Goal: Task Accomplishment & Management: Use online tool/utility

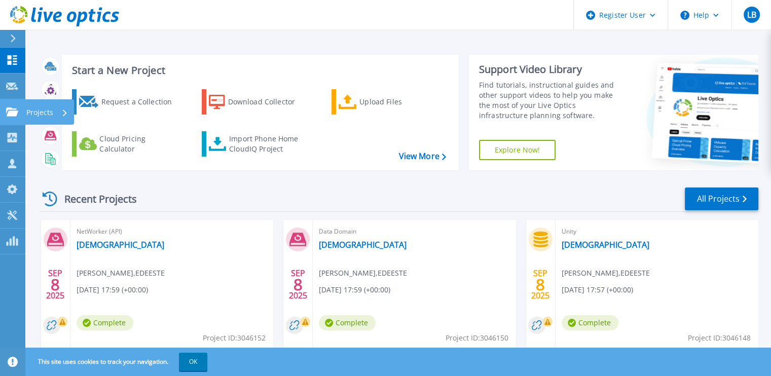
click at [17, 105] on link "Projects Projects" at bounding box center [12, 112] width 25 height 26
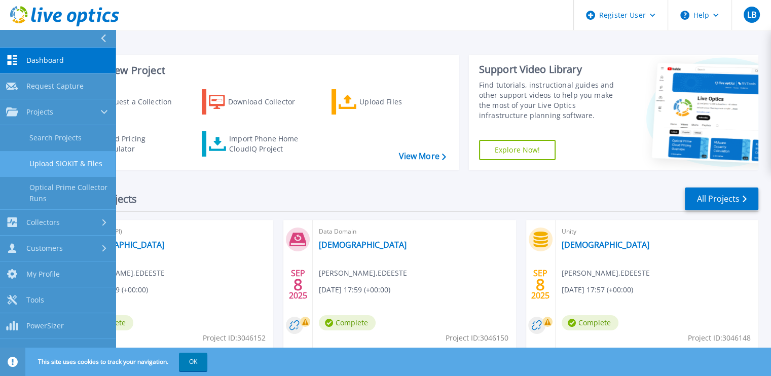
click at [87, 163] on link "Upload SIOKIT & Files" at bounding box center [58, 164] width 116 height 26
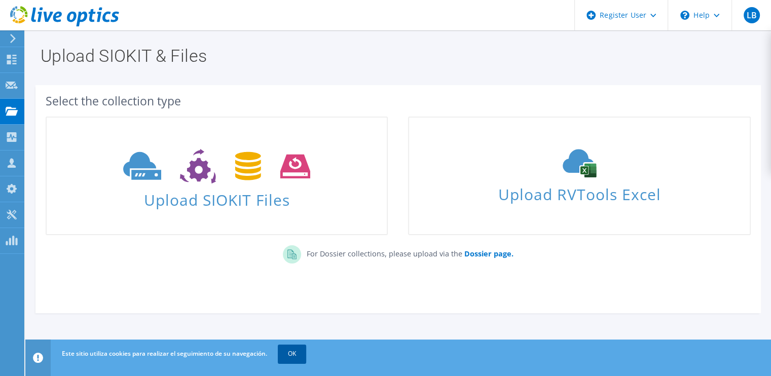
click at [296, 353] on link "OK" at bounding box center [292, 354] width 28 height 18
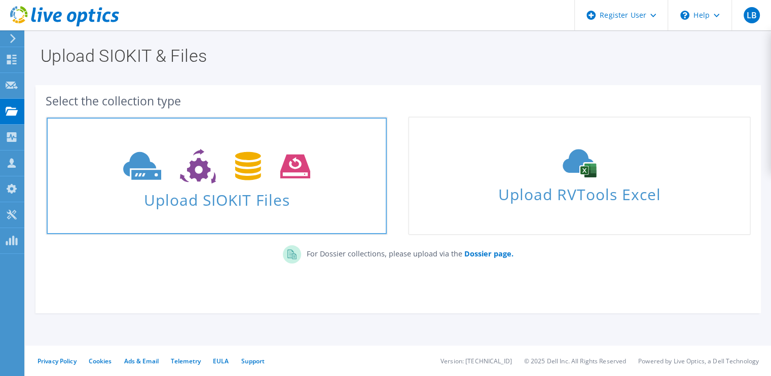
click at [260, 197] on span "Upload SIOKIT Files" at bounding box center [217, 197] width 340 height 22
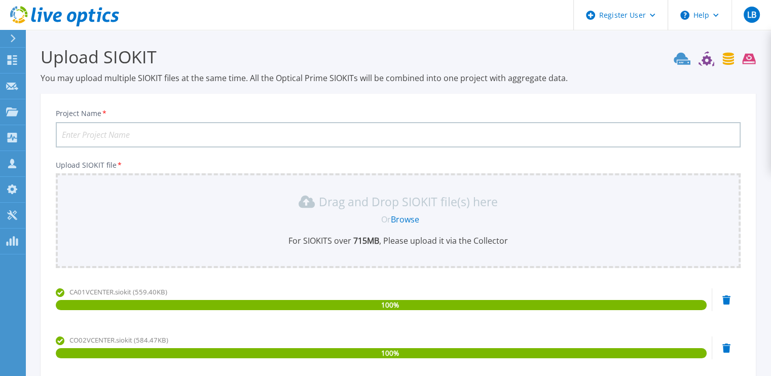
click at [239, 140] on input "Project Name *" at bounding box center [398, 134] width 685 height 25
type input "O"
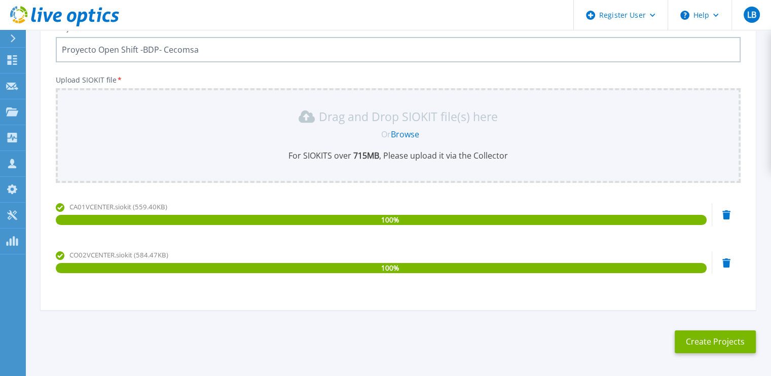
scroll to position [123, 0]
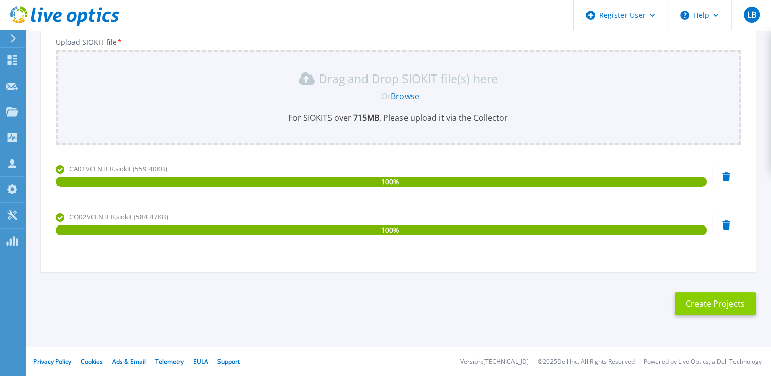
type input "Proyecto Open Shift -BDP- Cecomsa"
click at [694, 308] on button "Create Projects" at bounding box center [715, 303] width 81 height 23
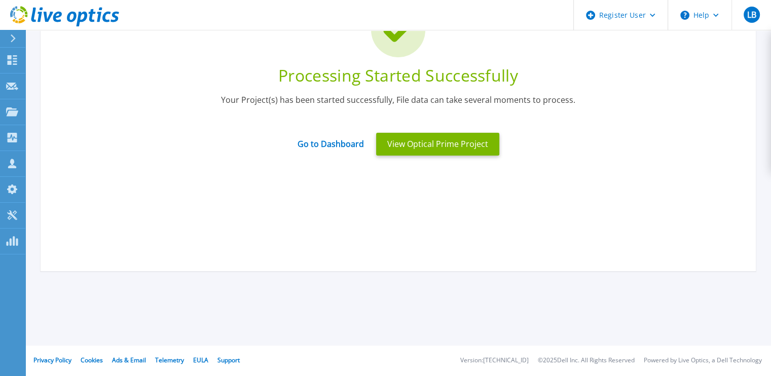
scroll to position [105, 0]
